Goal: Task Accomplishment & Management: Complete application form

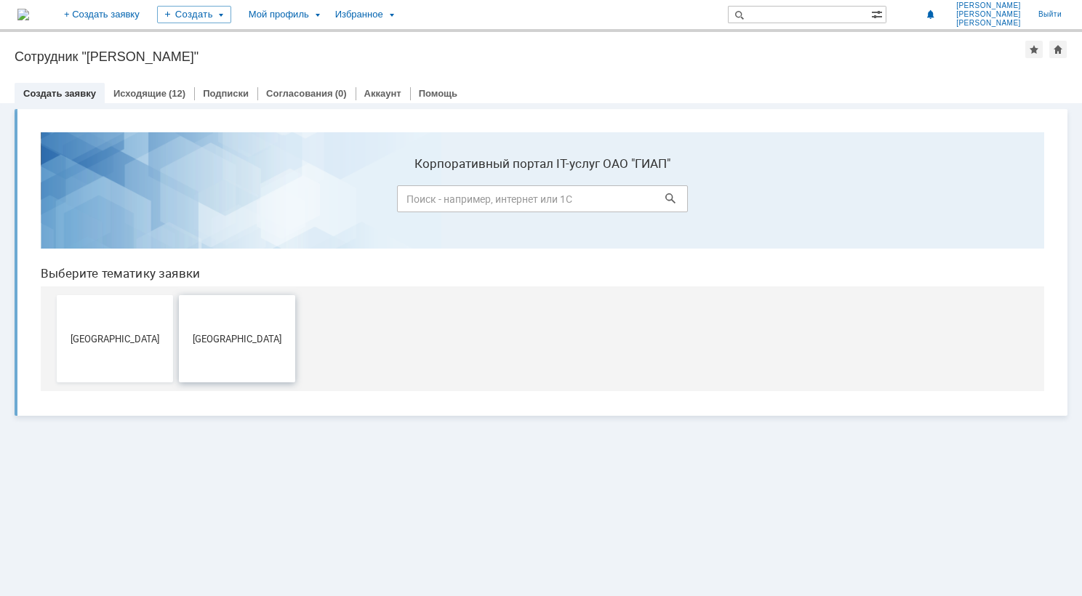
click at [229, 333] on span "[GEOGRAPHIC_DATA]" at bounding box center [237, 338] width 108 height 11
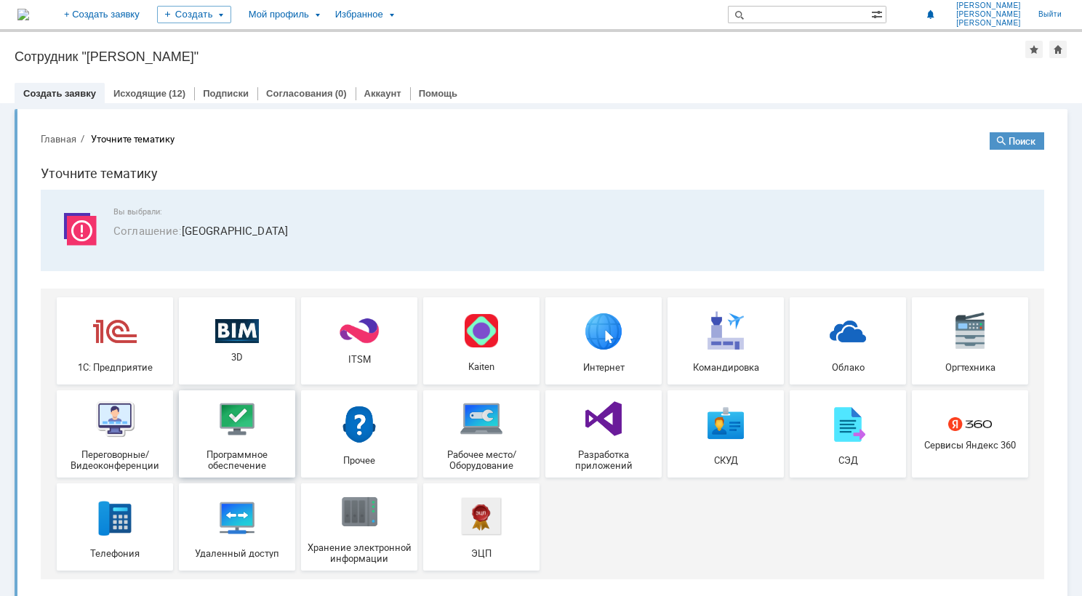
click at [249, 416] on img at bounding box center [237, 419] width 44 height 44
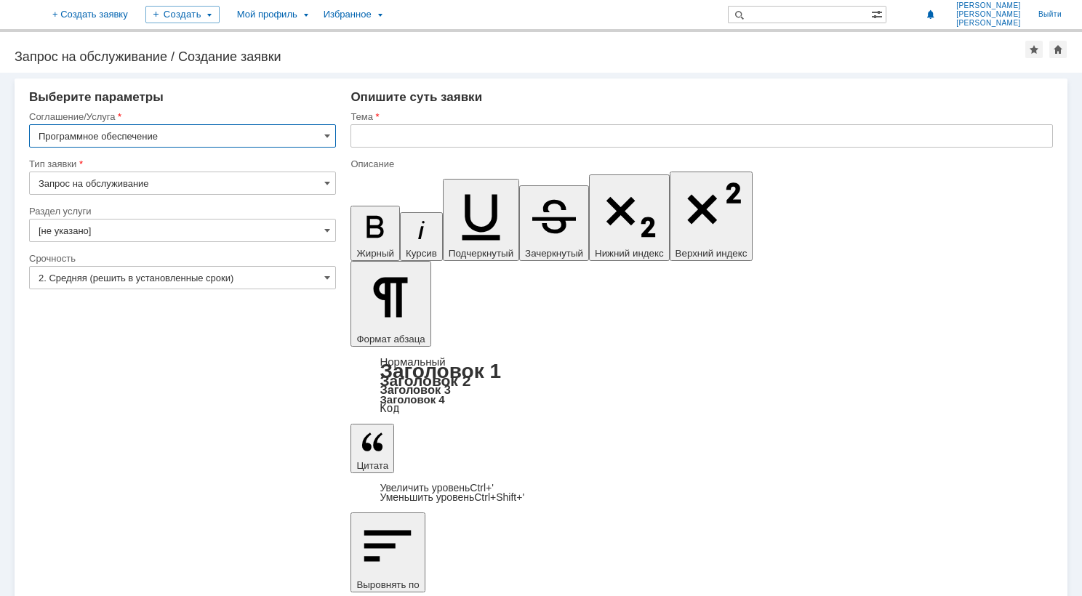
click at [430, 137] on input "text" at bounding box center [701, 135] width 702 height 23
type input "Лицензия ПО Гилросистема"
click at [435, 137] on input "Лицензия ПО Гилросистема" at bounding box center [701, 135] width 702 height 23
type input "Лицензия ПО Гидросистема"
